Goal: Task Accomplishment & Management: Manage account settings

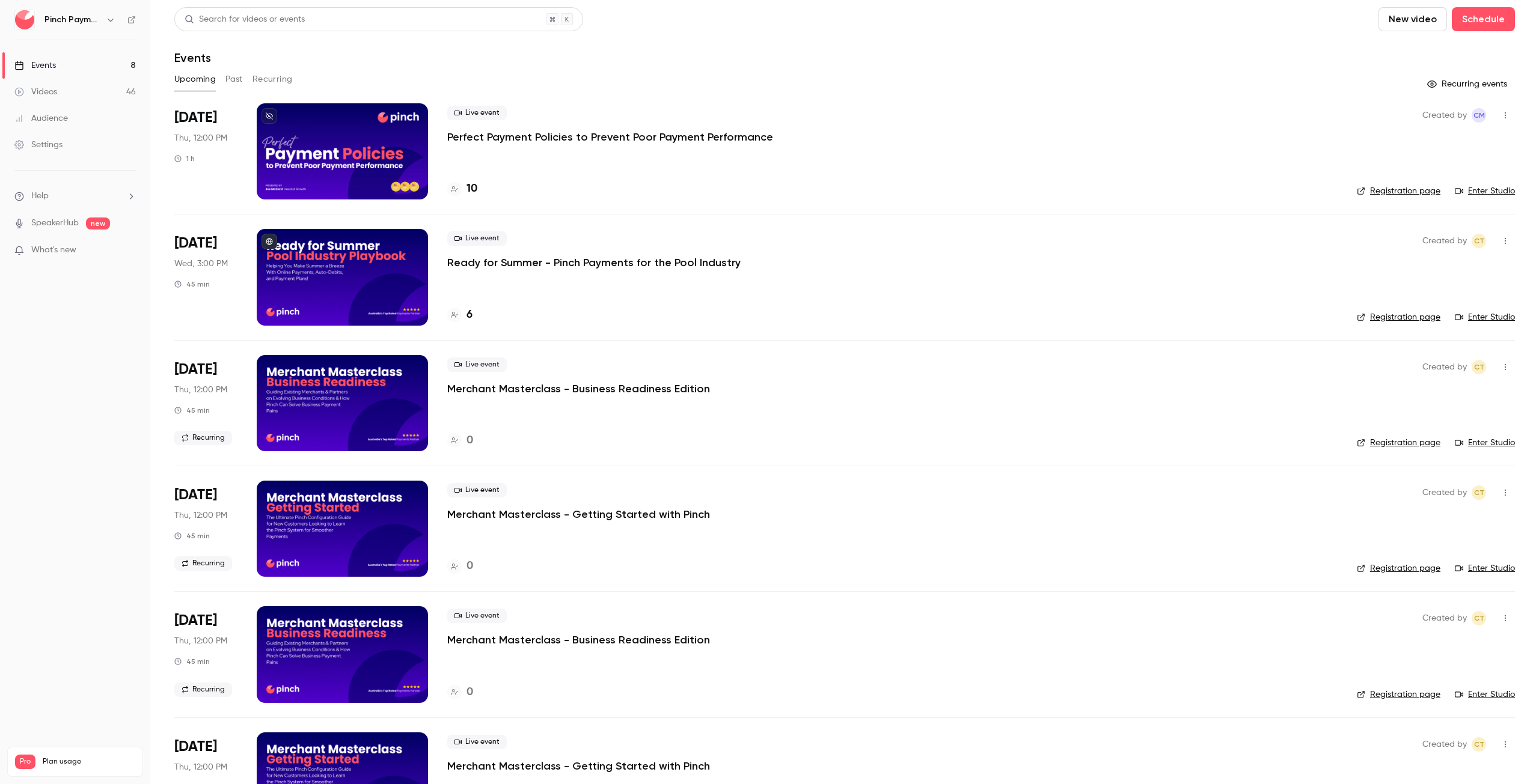
click at [738, 168] on div "Live event Perfect Payment Policies to Prevent Poor Payment Performance 10" at bounding box center [892, 151] width 891 height 96
click at [733, 135] on p "Perfect Payment Policies to Prevent Poor Payment Performance" at bounding box center [610, 137] width 326 height 14
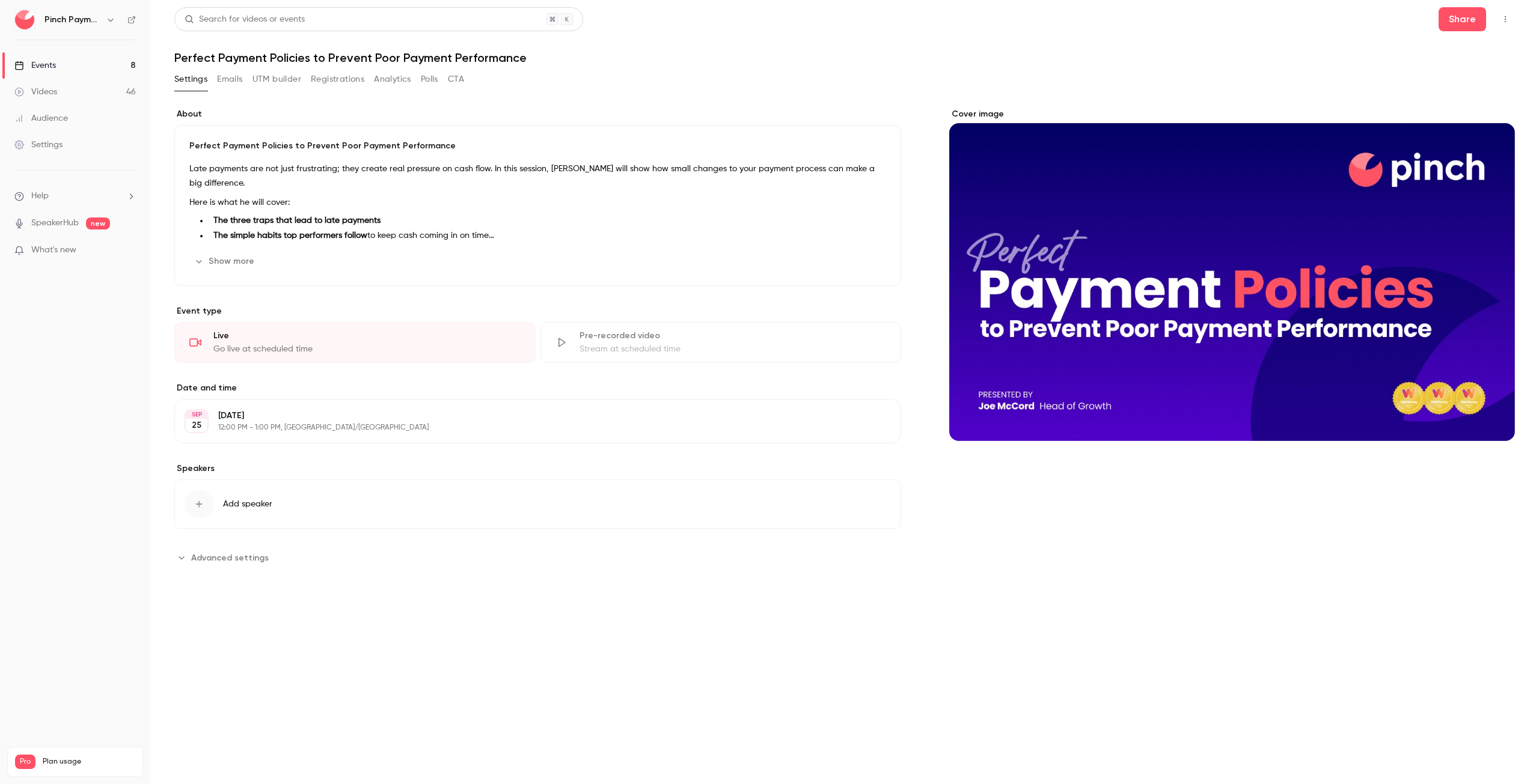
click at [343, 79] on button "Registrations" at bounding box center [337, 79] width 54 height 20
